Goal: Transaction & Acquisition: Purchase product/service

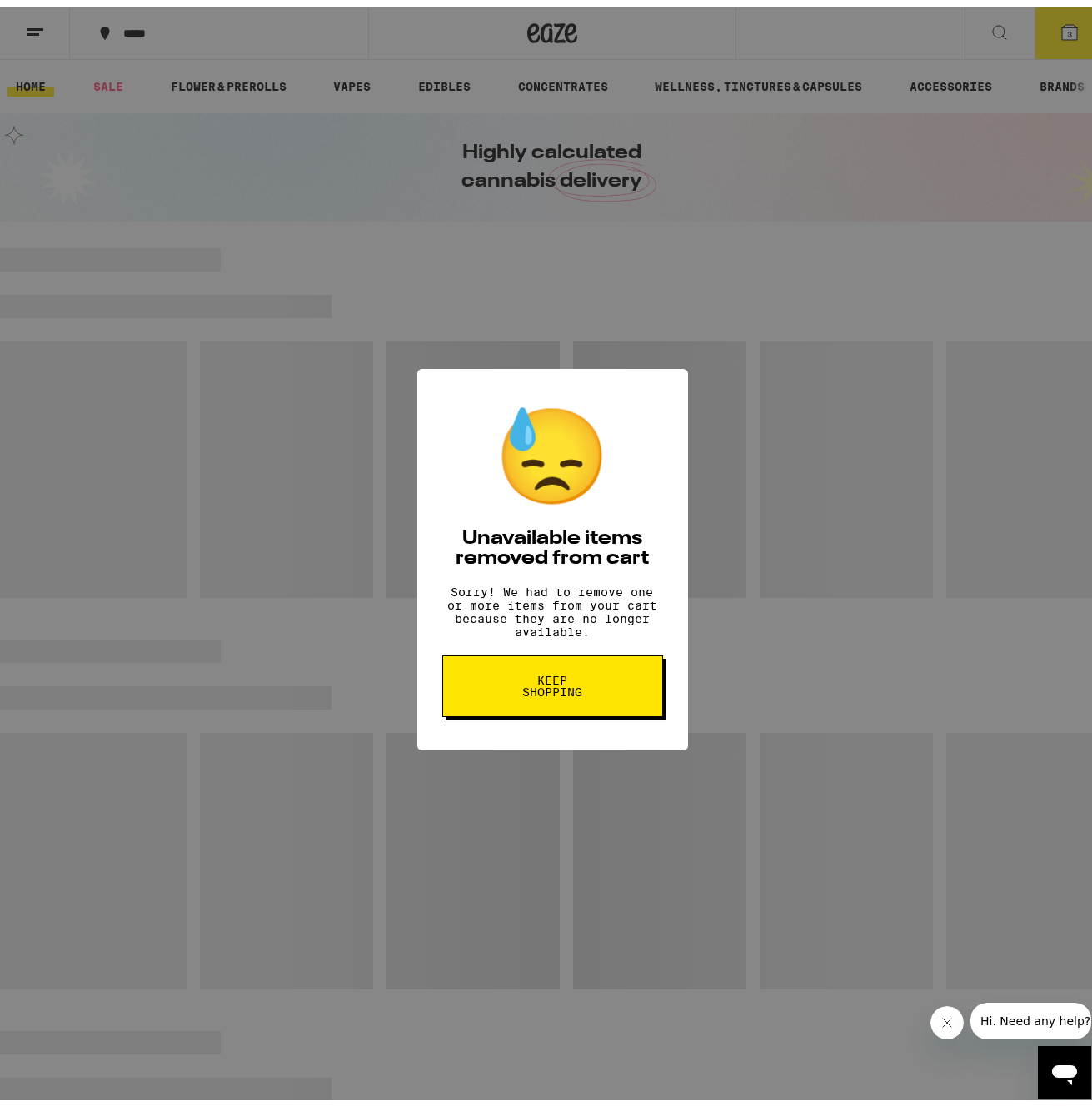
click at [565, 689] on span "Keep Shopping" at bounding box center [553, 679] width 86 height 23
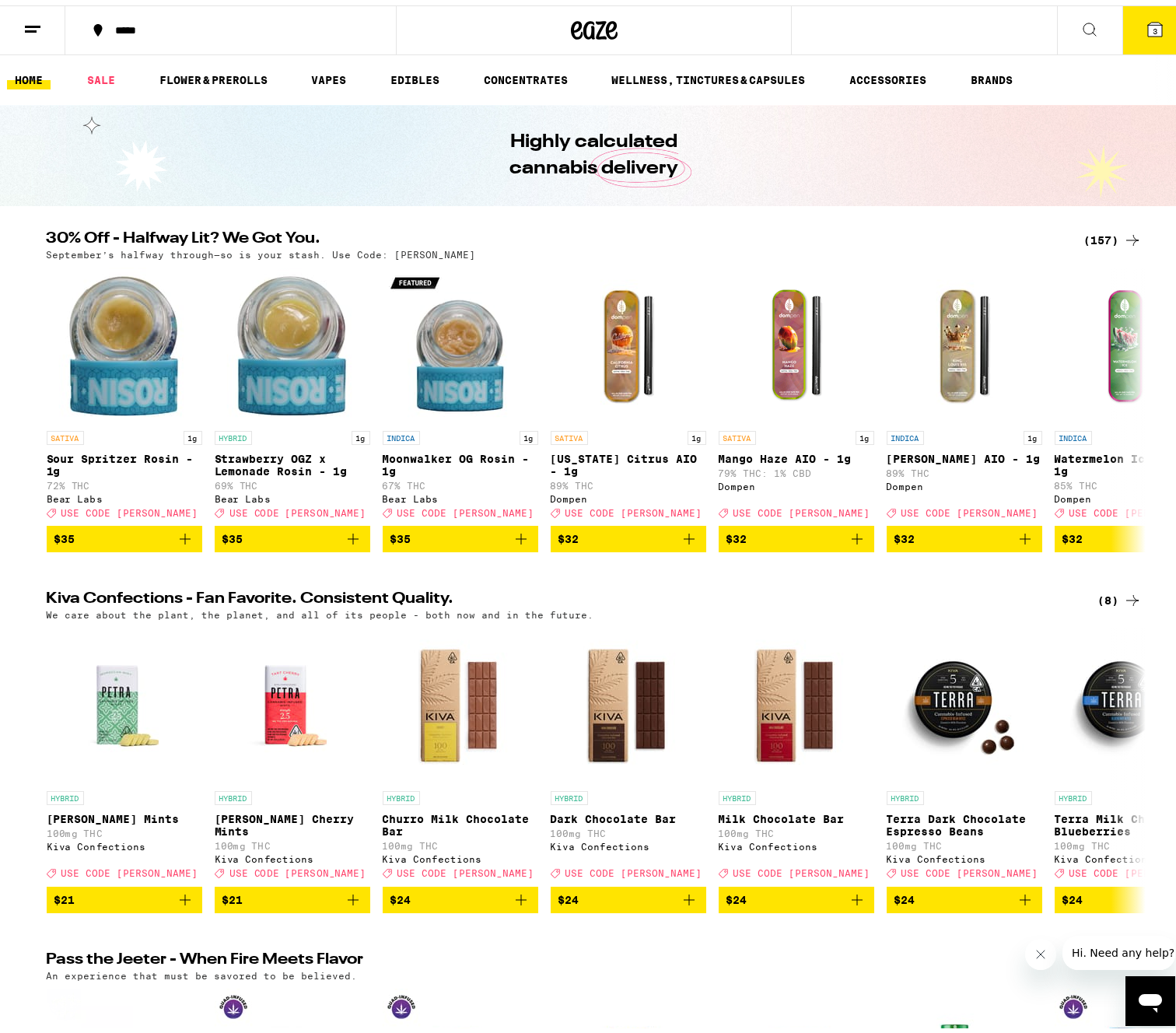
click at [1019, 236] on div "(157)" at bounding box center [1113, 235] width 58 height 19
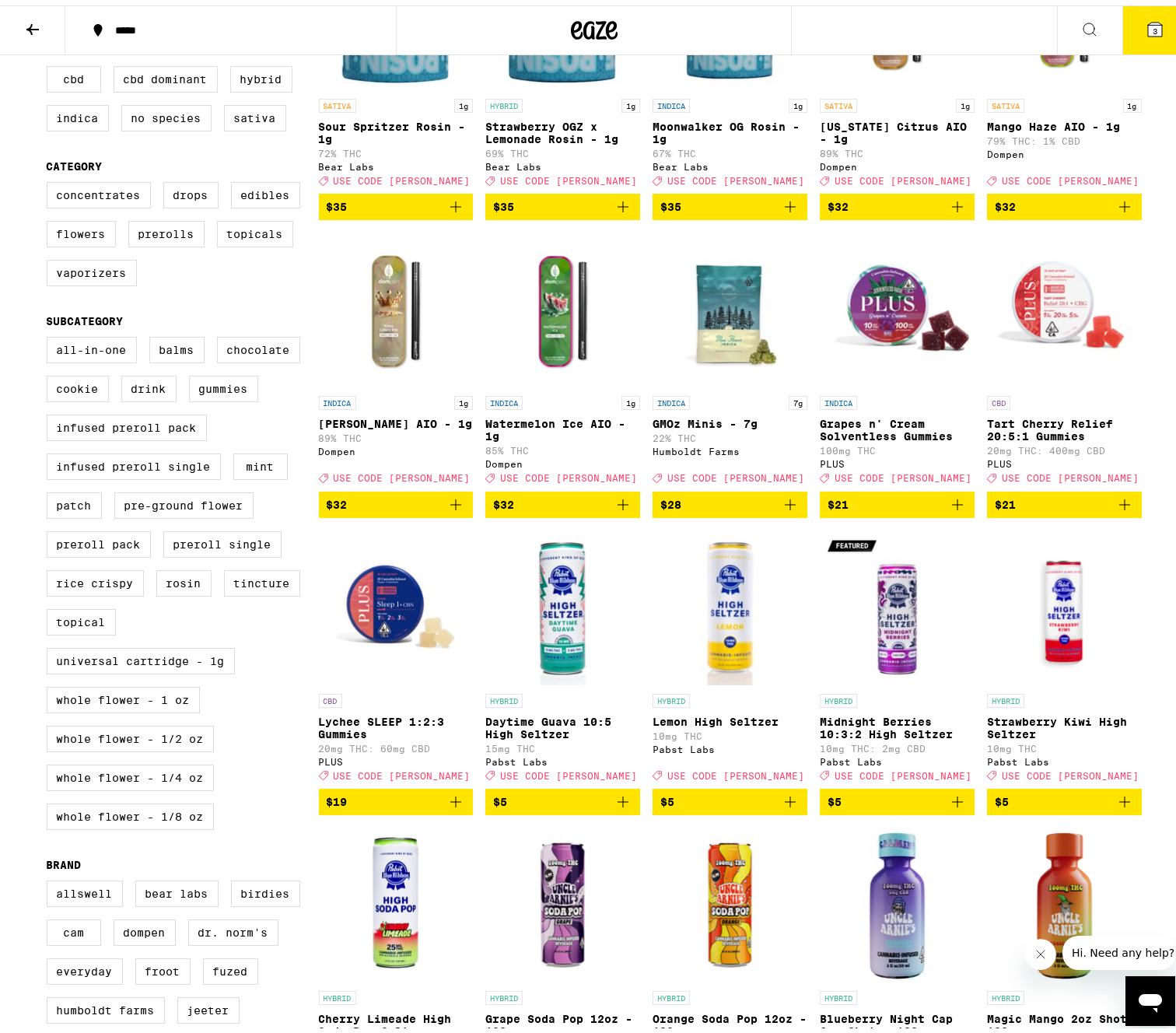
scroll to position [216, 0]
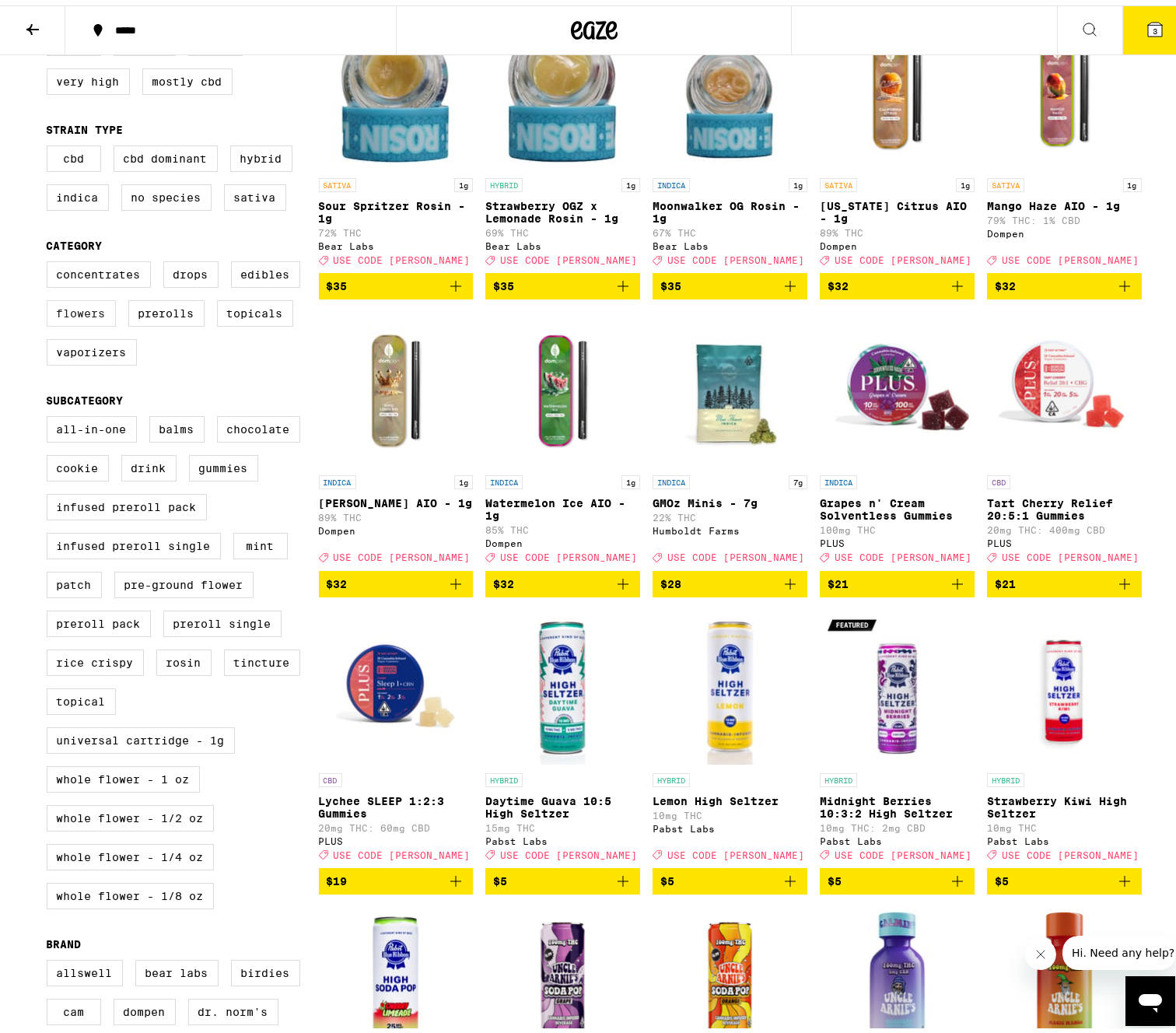
click at [79, 321] on label "Flowers" at bounding box center [81, 307] width 70 height 26
click at [50, 259] on input "Flowers" at bounding box center [50, 258] width 1 height 1
checkbox input "true"
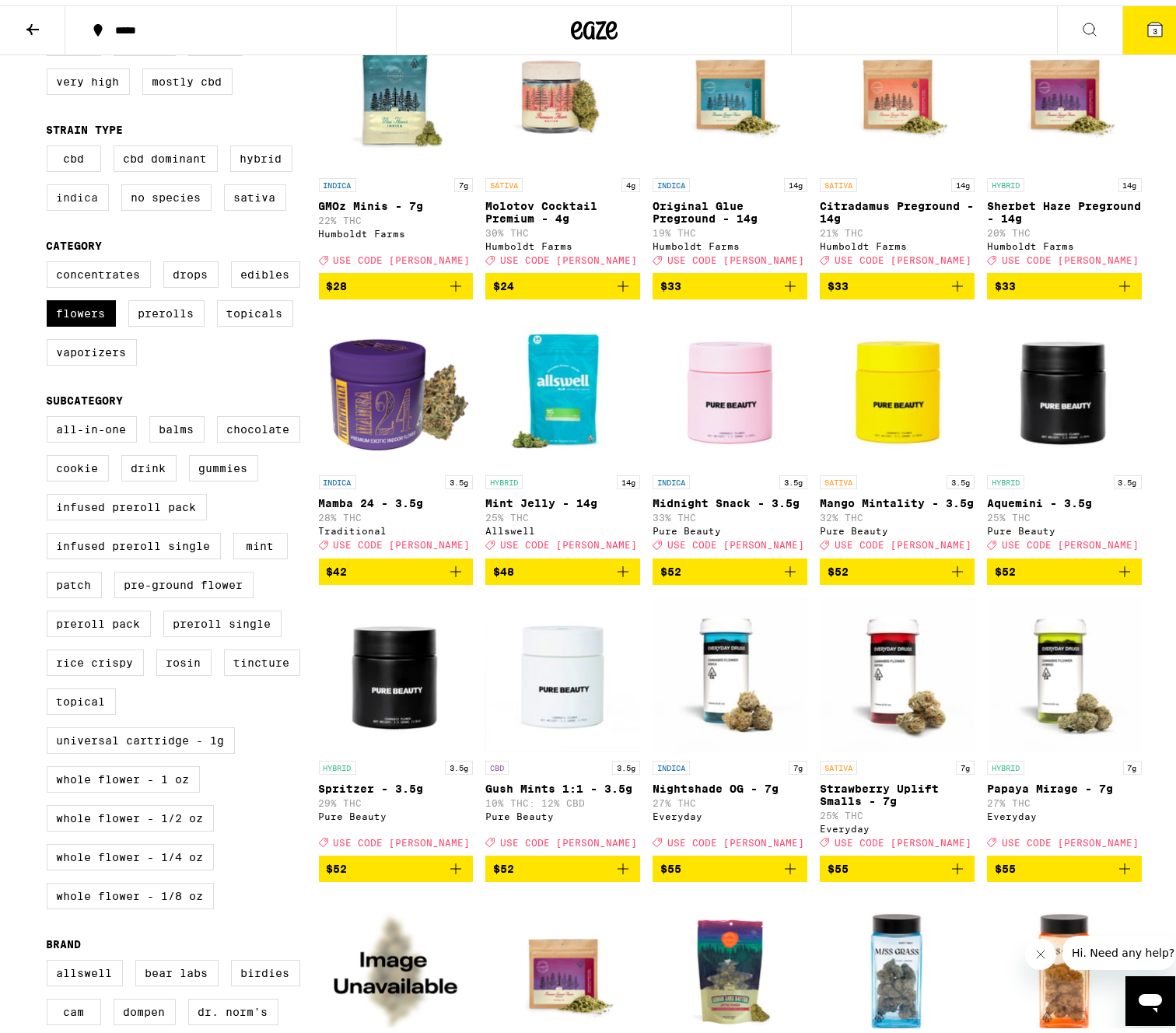
click at [78, 199] on label "Indica" at bounding box center [77, 192] width 62 height 26
click at [50, 143] on input "Indica" at bounding box center [50, 142] width 1 height 1
checkbox input "true"
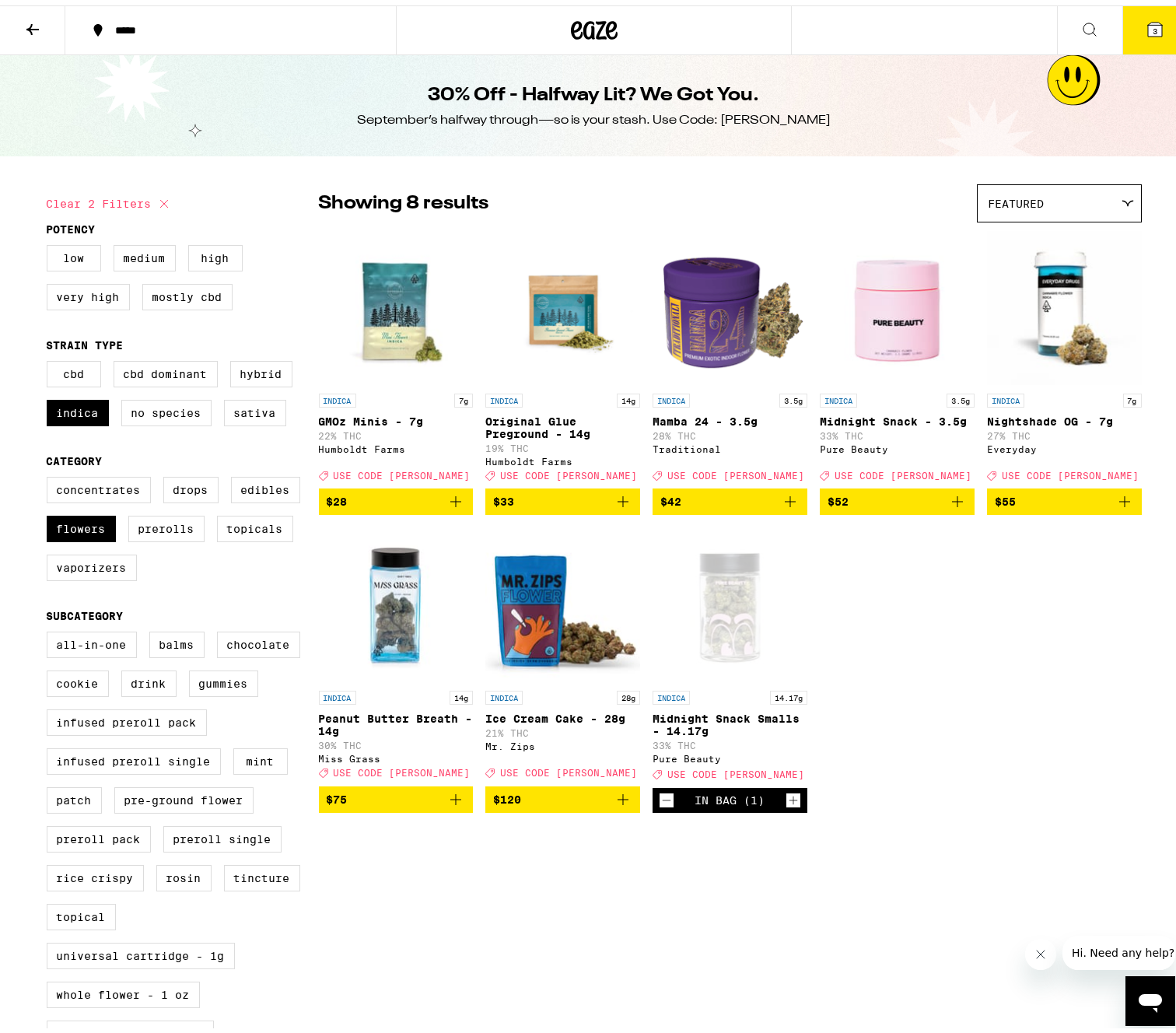
click at [724, 729] on p "Midnight Snack Smalls - 14.17g" at bounding box center [730, 719] width 155 height 25
